Goal: Task Accomplishment & Management: Manage account settings

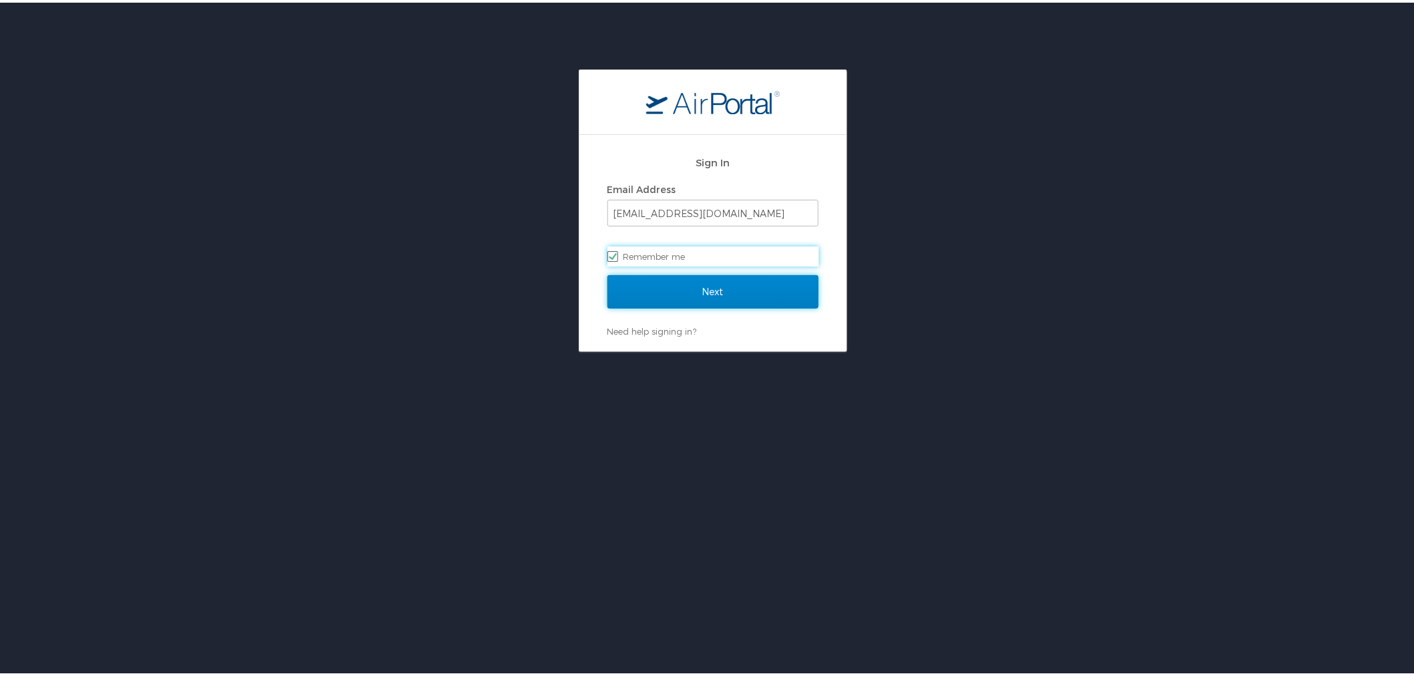
click at [699, 293] on input "Next" at bounding box center [713, 289] width 211 height 33
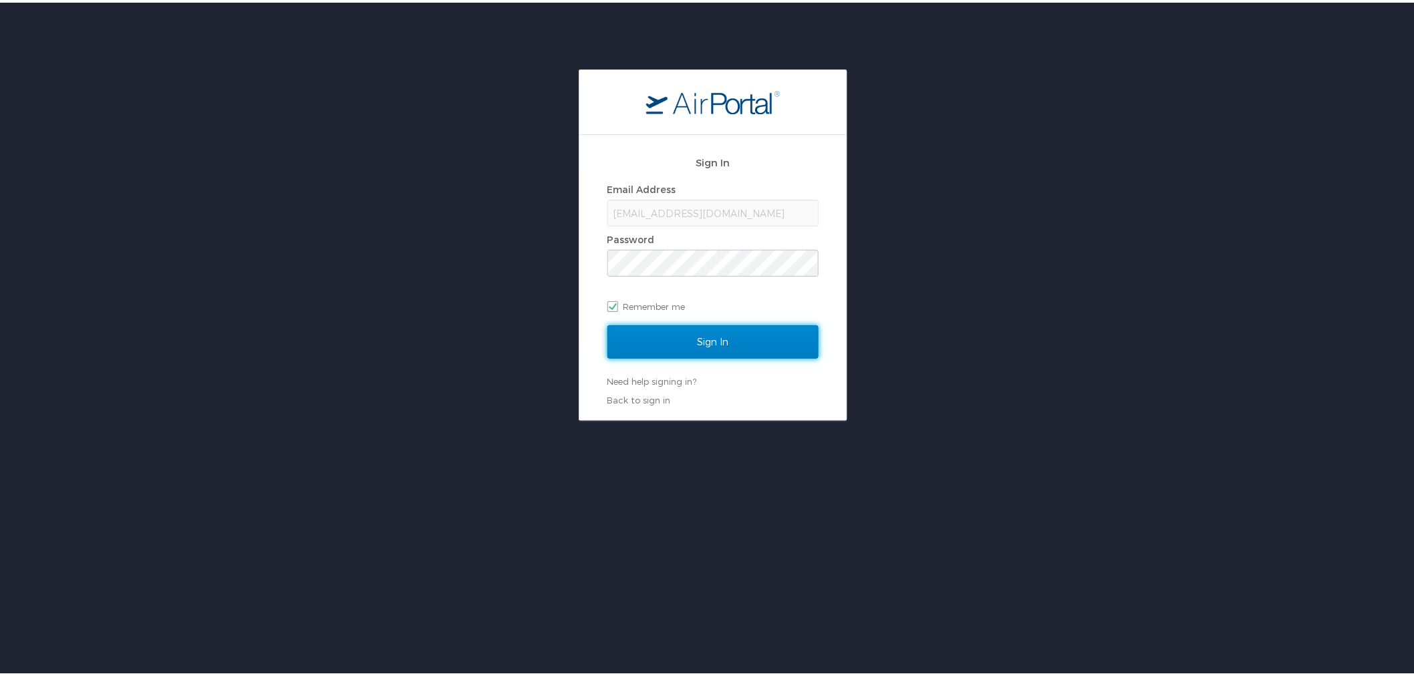
click at [711, 338] on input "Sign In" at bounding box center [713, 339] width 211 height 33
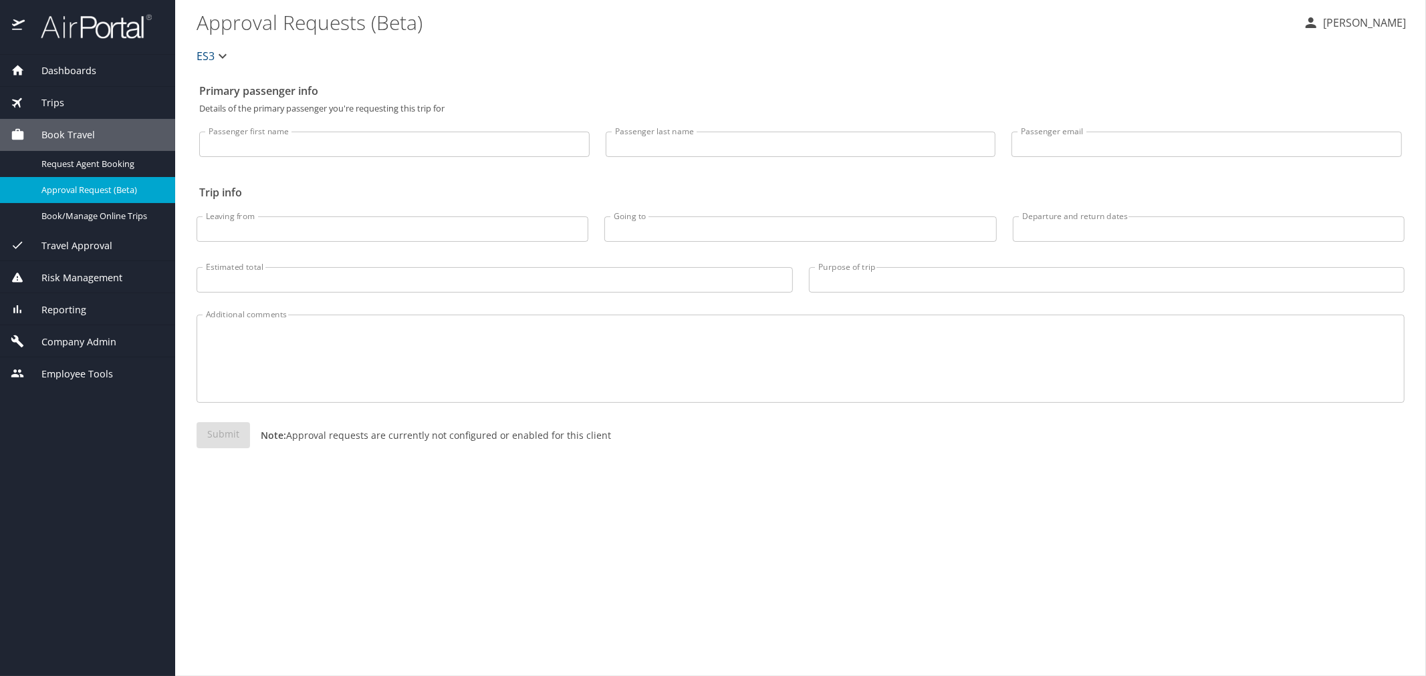
click at [103, 338] on span "Company Admin" at bounding box center [71, 342] width 92 height 15
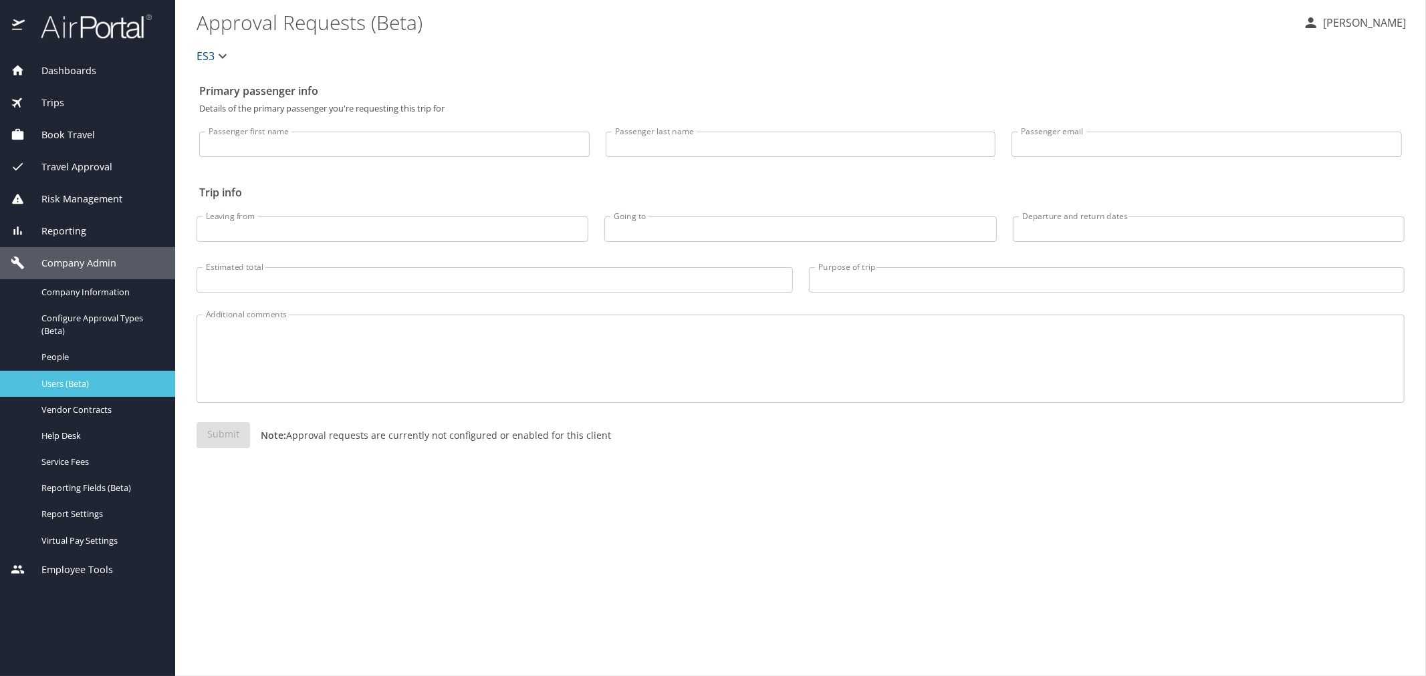
click at [81, 379] on span "Users (Beta)" at bounding box center [100, 384] width 118 height 13
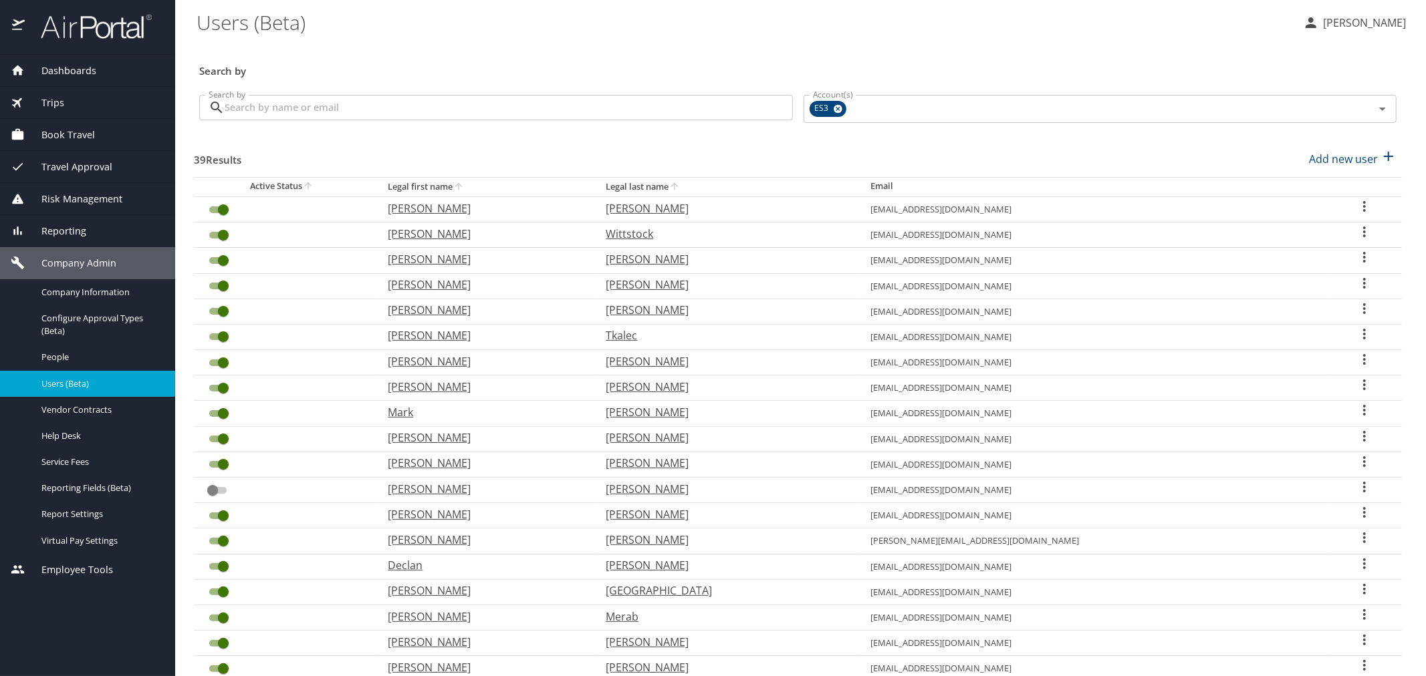
scroll to position [148, 0]
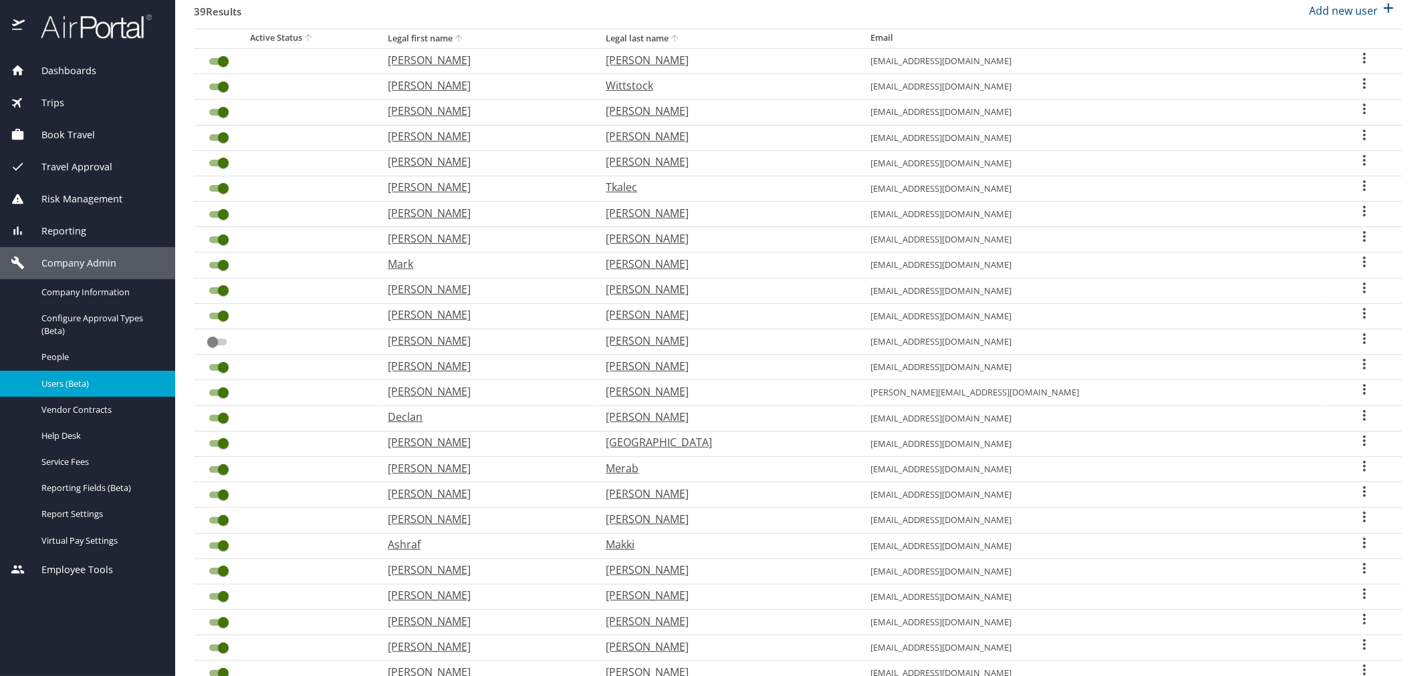
click at [1356, 365] on icon "User Search Table" at bounding box center [1364, 364] width 16 height 16
click at [1274, 368] on p "View profile" at bounding box center [1284, 364] width 59 height 16
select select "US"
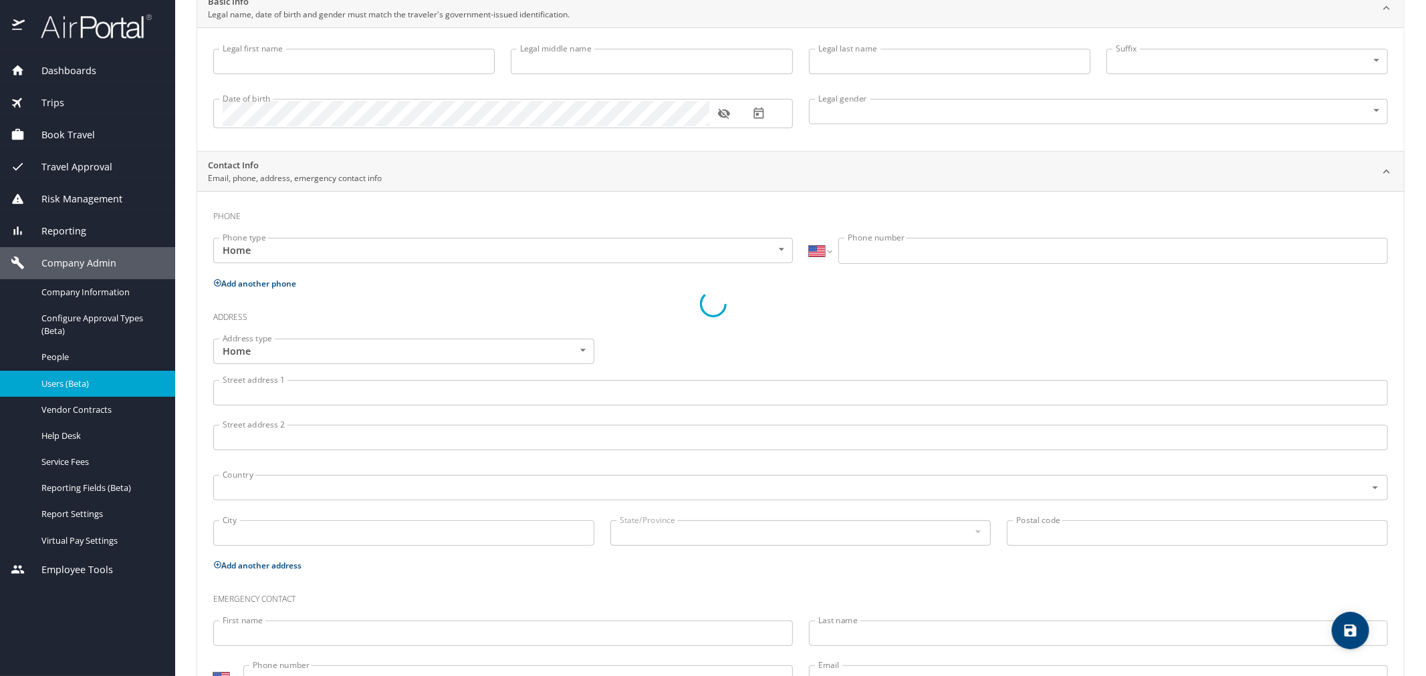
scroll to position [182, 0]
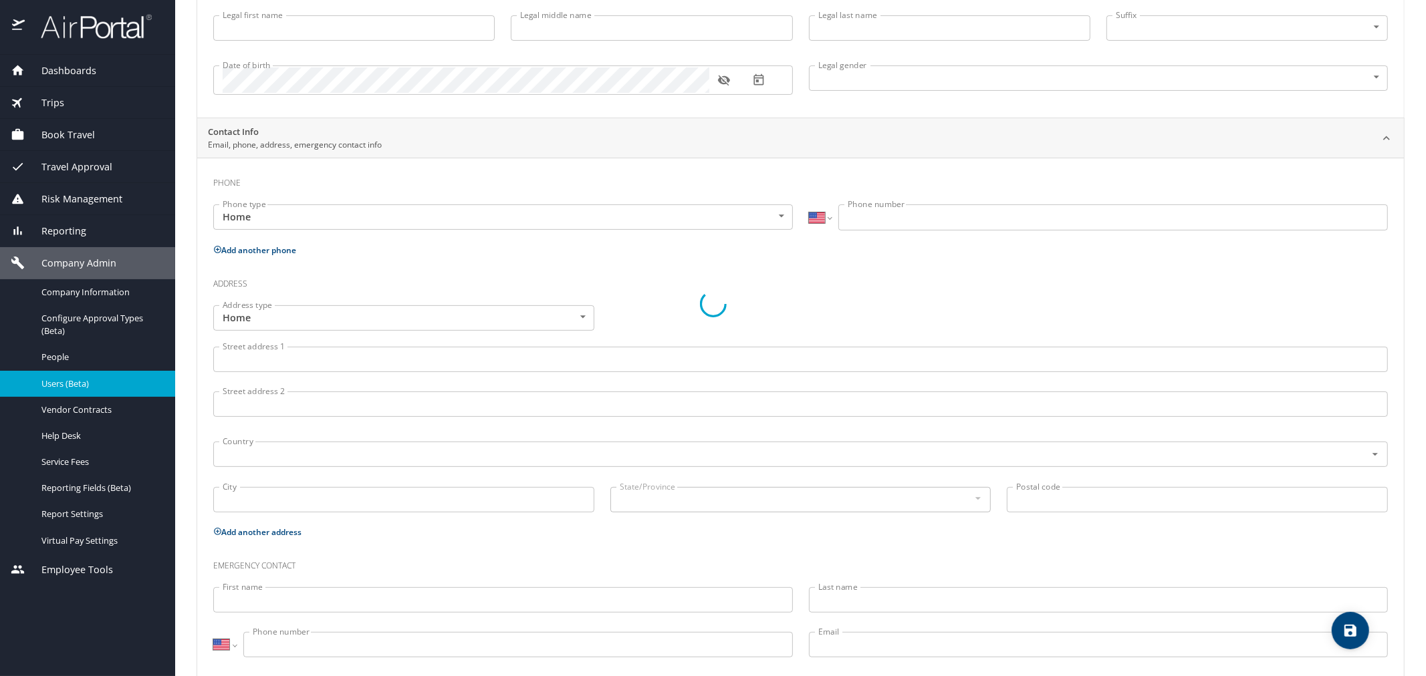
type input "[PERSON_NAME]"
type input "[DEMOGRAPHIC_DATA]"
select select "US"
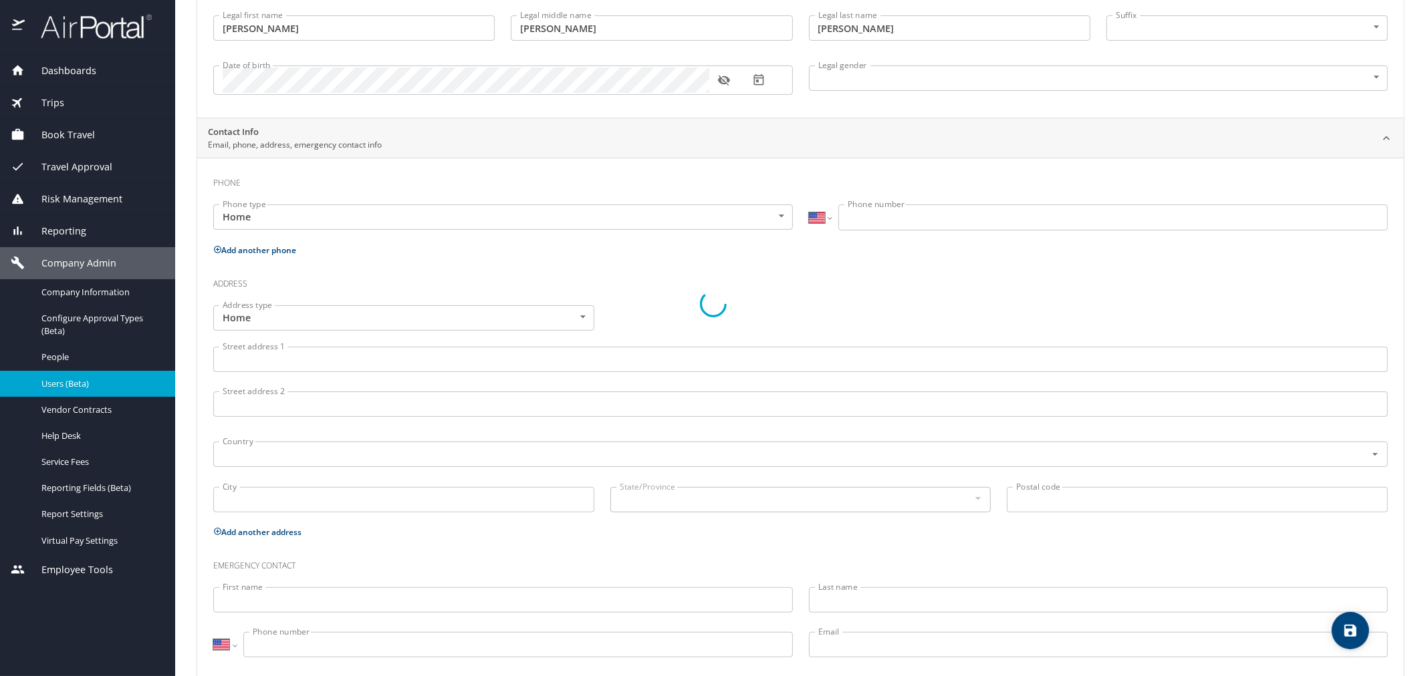
select select "US"
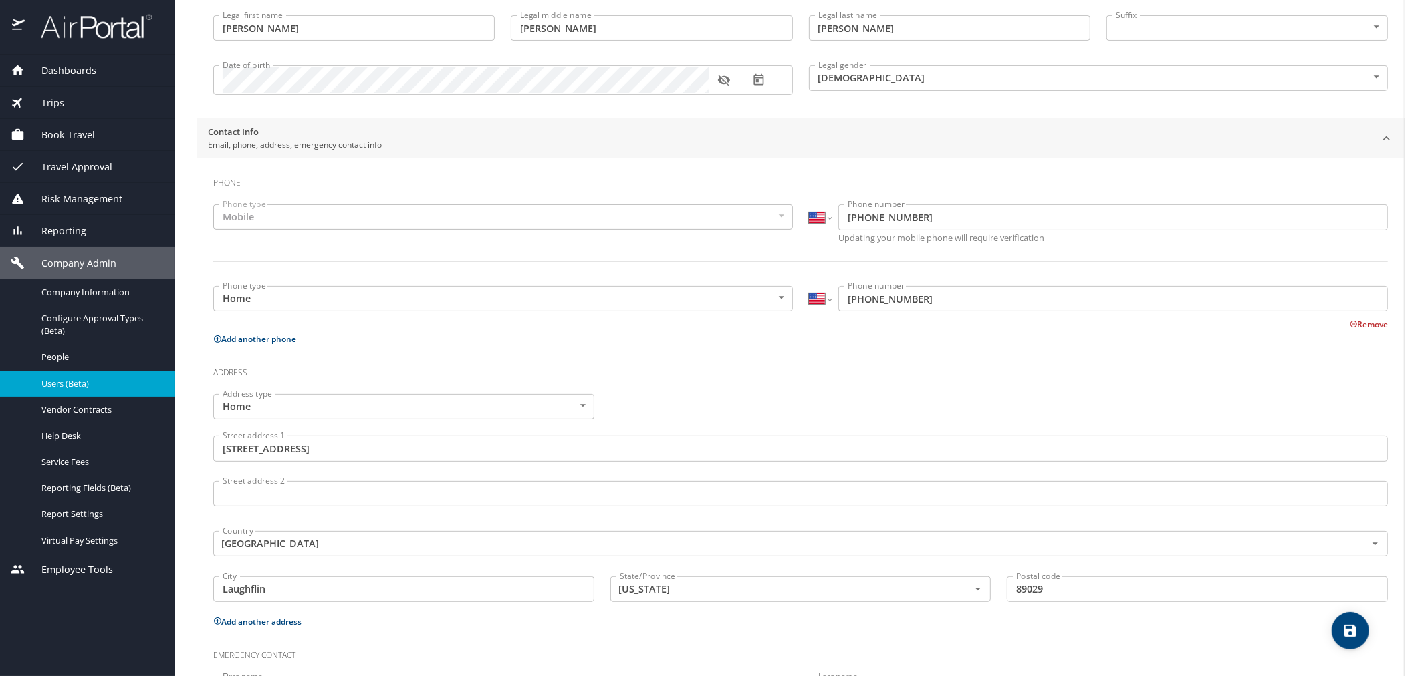
scroll to position [0, 0]
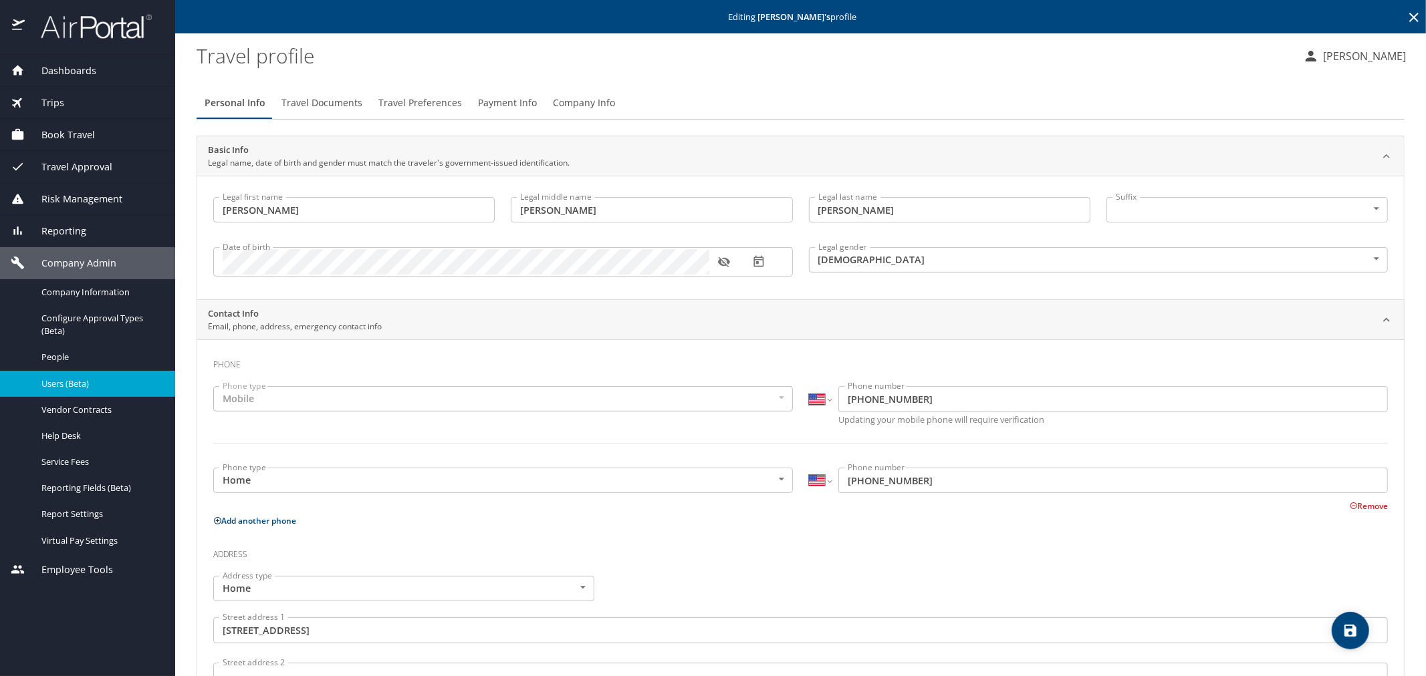
click at [731, 262] on icon "button" at bounding box center [723, 261] width 13 height 13
